Goal: Use online tool/utility: Utilize a website feature to perform a specific function

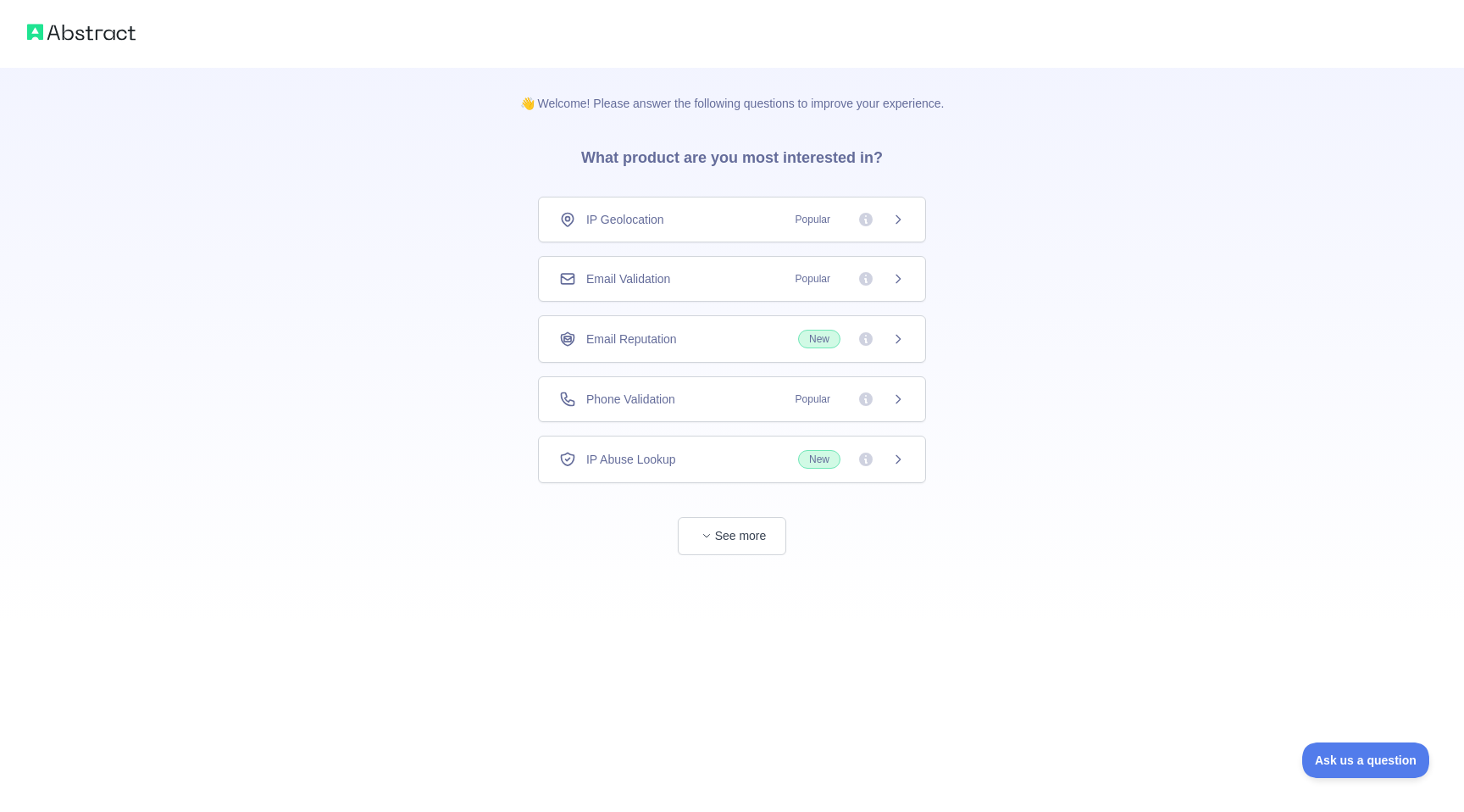
click at [792, 221] on span "Popular" at bounding box center [813, 219] width 55 height 17
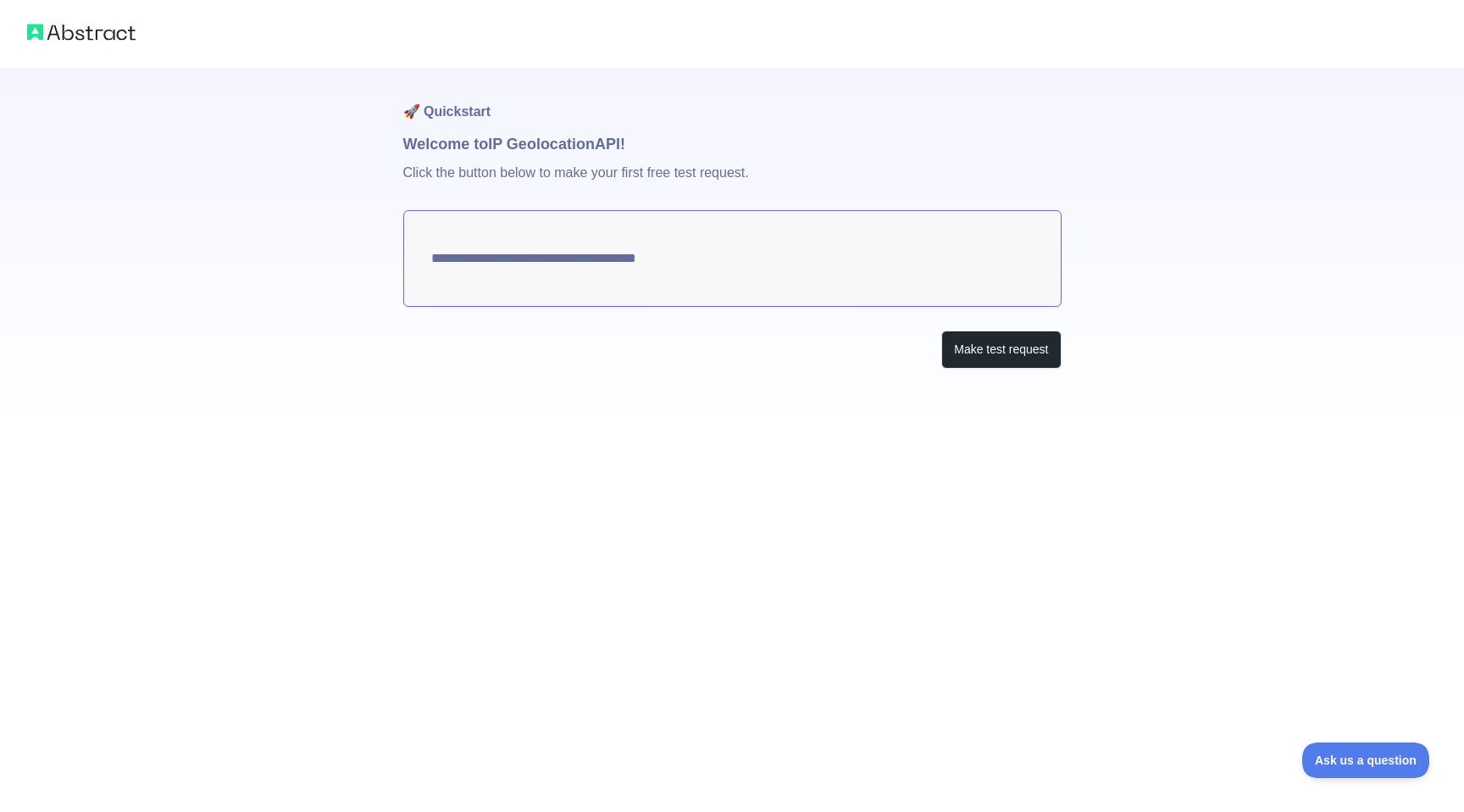
type textarea "**********"
click at [960, 349] on button "Make test request" at bounding box center [1001, 350] width 120 height 38
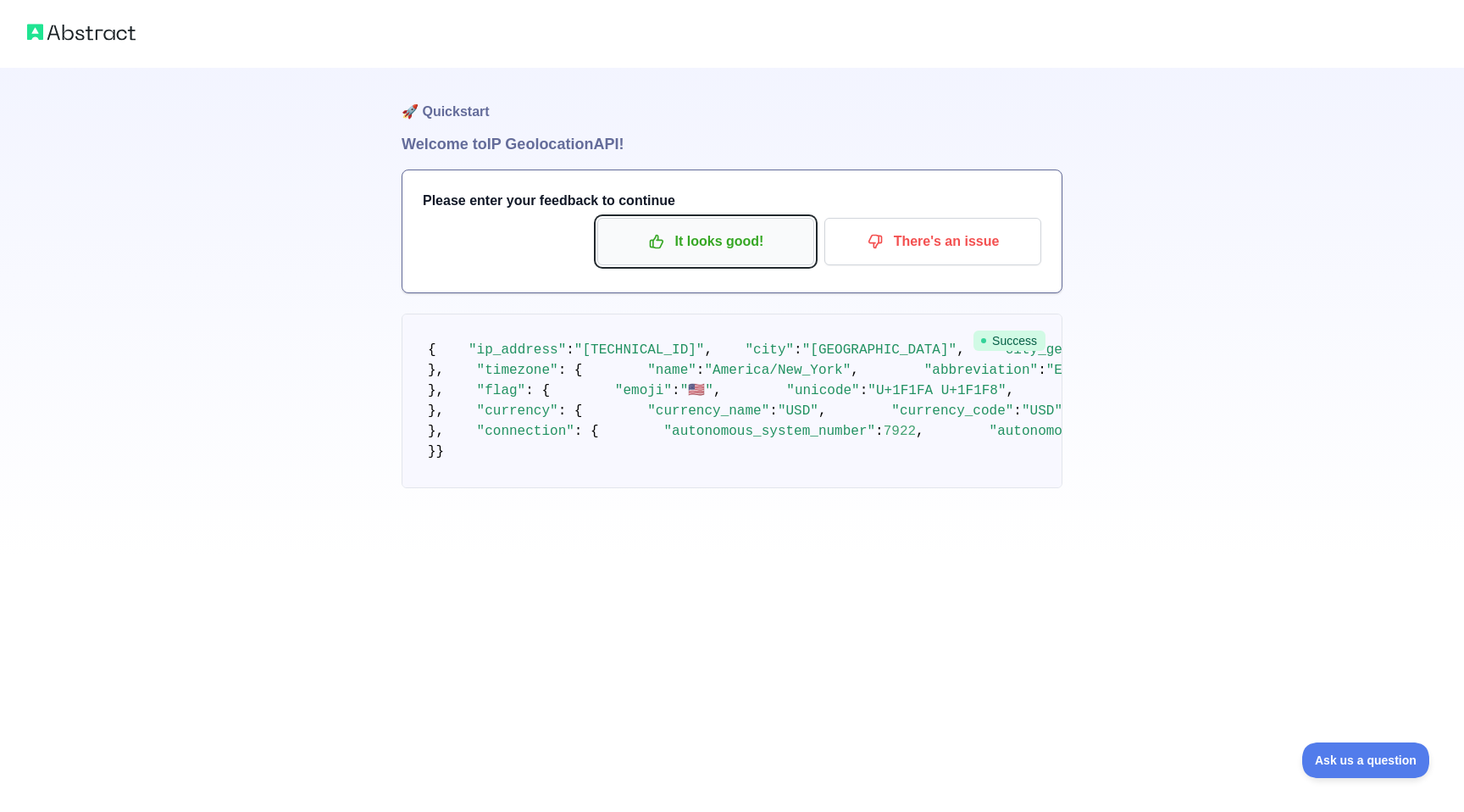
click at [688, 245] on p "It looks good!" at bounding box center [705, 241] width 191 height 28
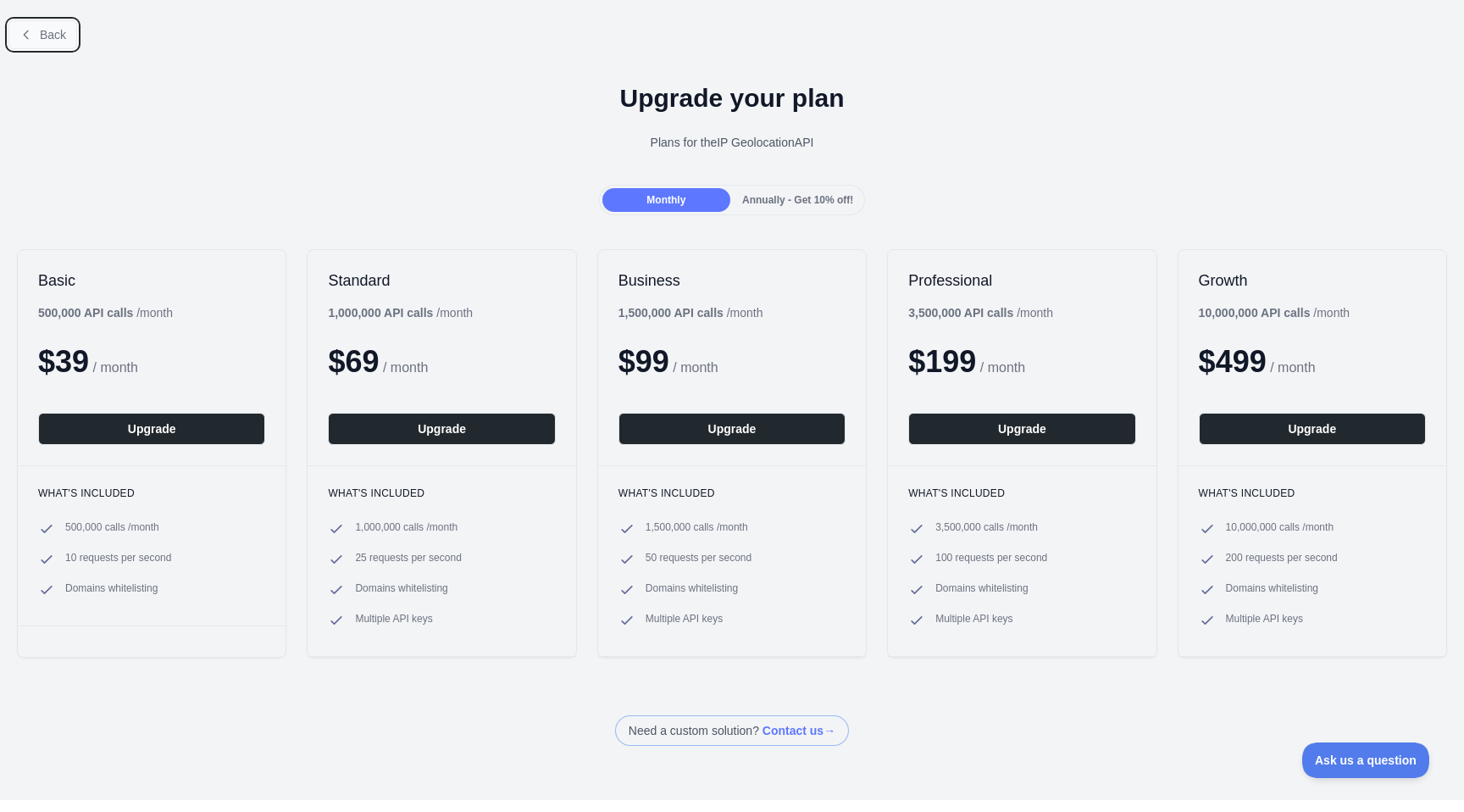
click at [24, 20] on button "Back" at bounding box center [42, 34] width 69 height 28
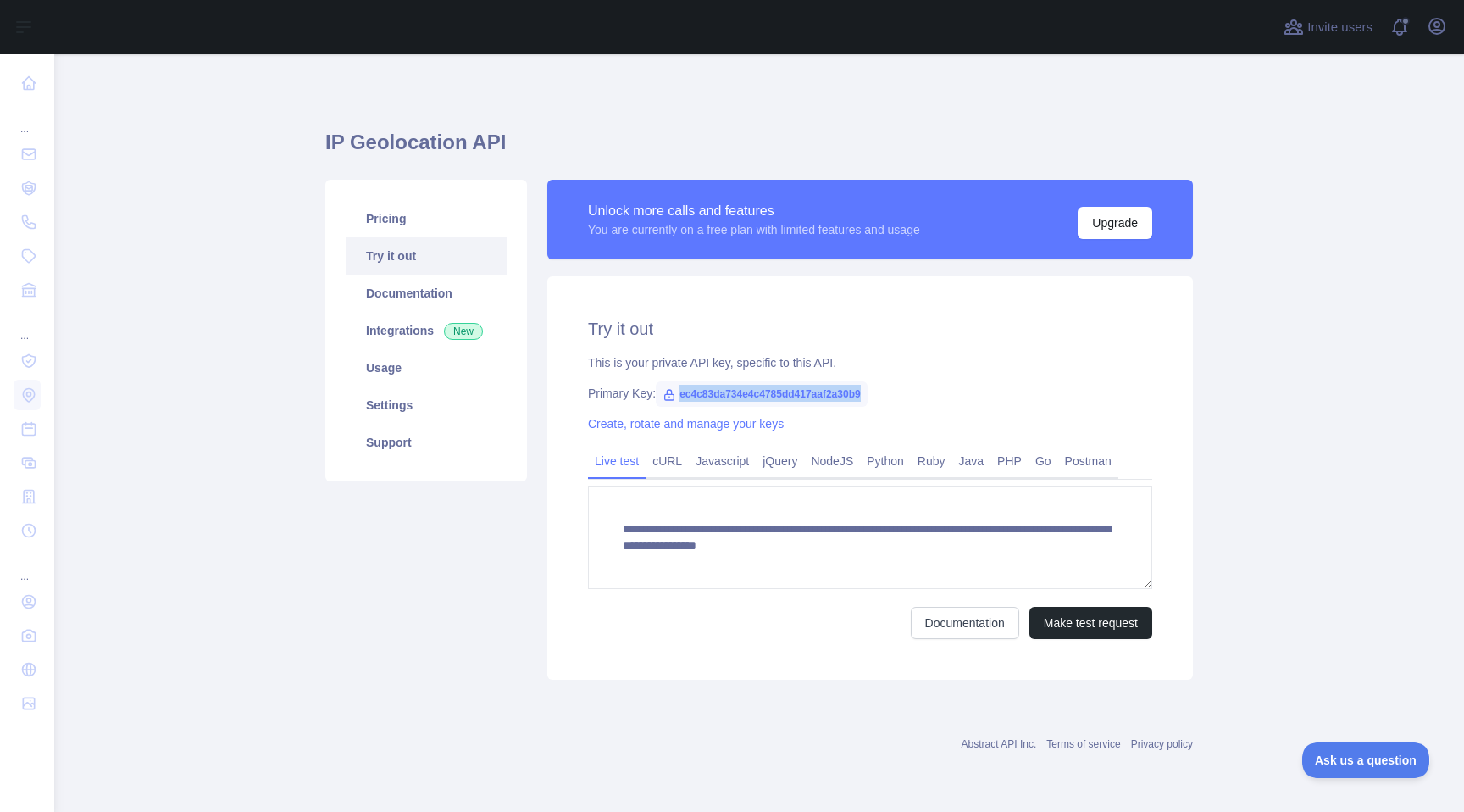
drag, startPoint x: 884, startPoint y: 394, endPoint x: 684, endPoint y: 397, distance: 200.0
click at [684, 397] on span "ec4c83da734e4c4785dd417aaf2a30b9" at bounding box center [761, 394] width 211 height 26
click at [696, 393] on span "ec4c83da734e4c4785dd417aaf2a30b9" at bounding box center [761, 394] width 211 height 26
drag, startPoint x: 681, startPoint y: 393, endPoint x: 887, endPoint y: 388, distance: 206.1
click at [868, 389] on span "ec4c83da734e4c4785dd417aaf2a30b9" at bounding box center [761, 394] width 211 height 26
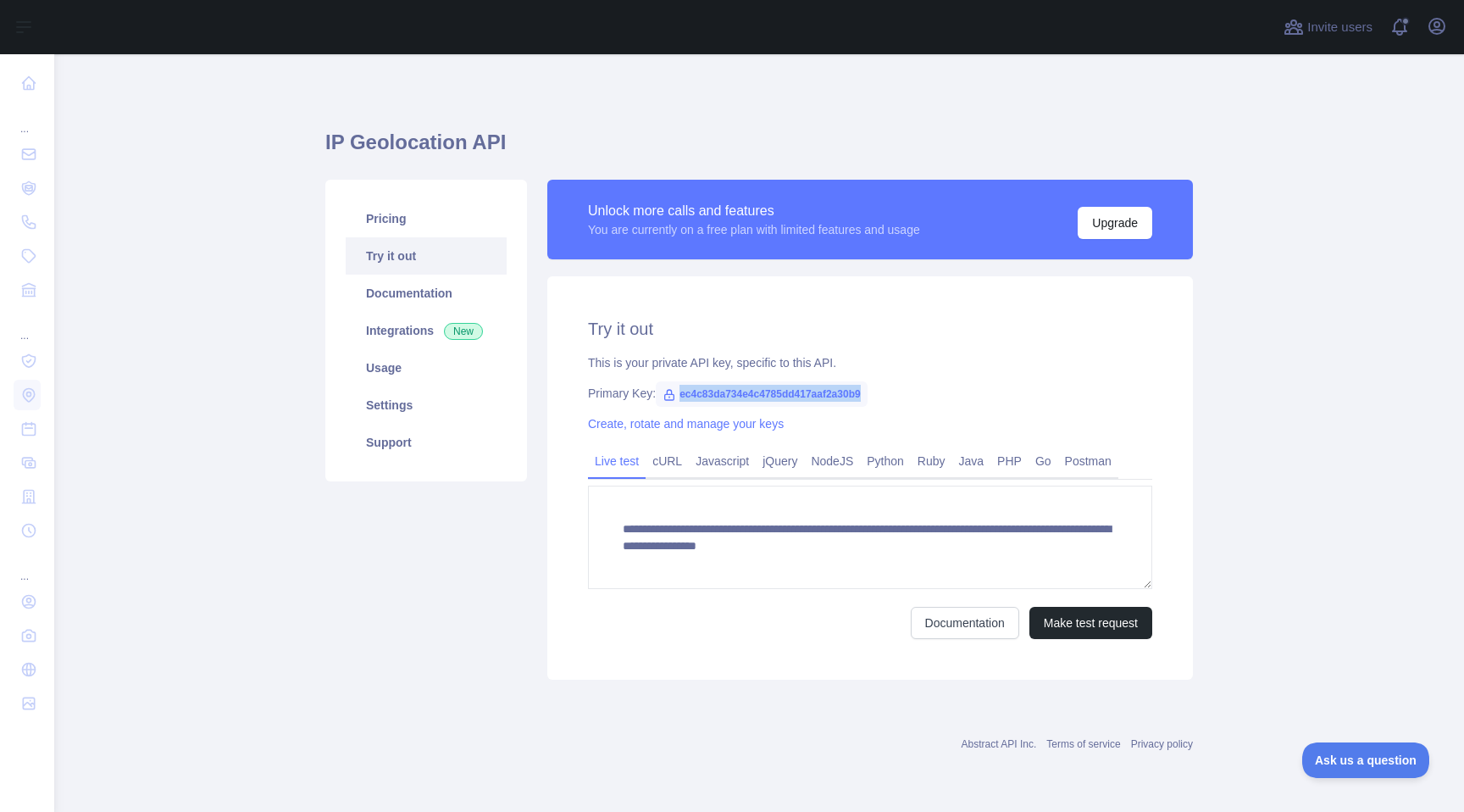
copy span "ec4c83da734e4c4785dd417aaf2a30b9"
click at [476, 586] on div "Pricing Try it out Documentation Integrations New Usage Settings Support" at bounding box center [426, 429] width 222 height 500
